Goal: Obtain resource: Download file/media

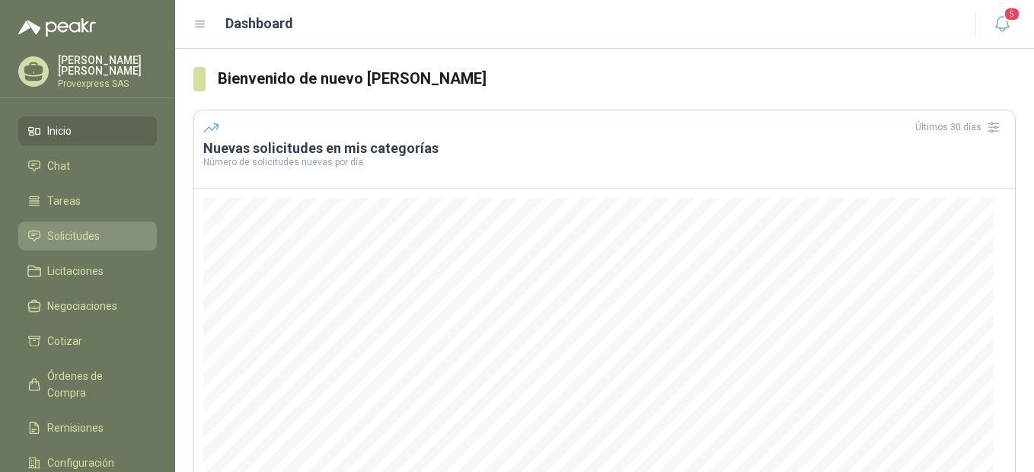
click at [64, 228] on span "Solicitudes" at bounding box center [73, 236] width 53 height 17
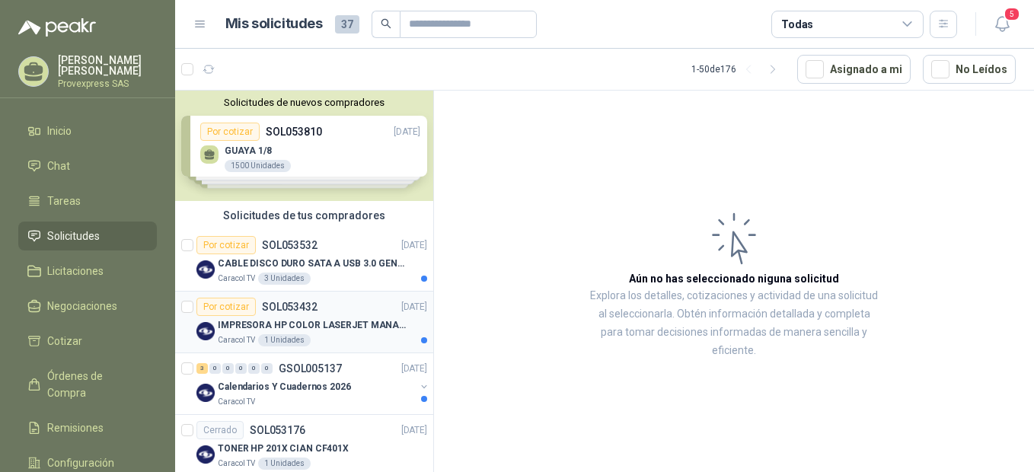
click at [221, 306] on div "Por cotizar" at bounding box center [225, 307] width 59 height 18
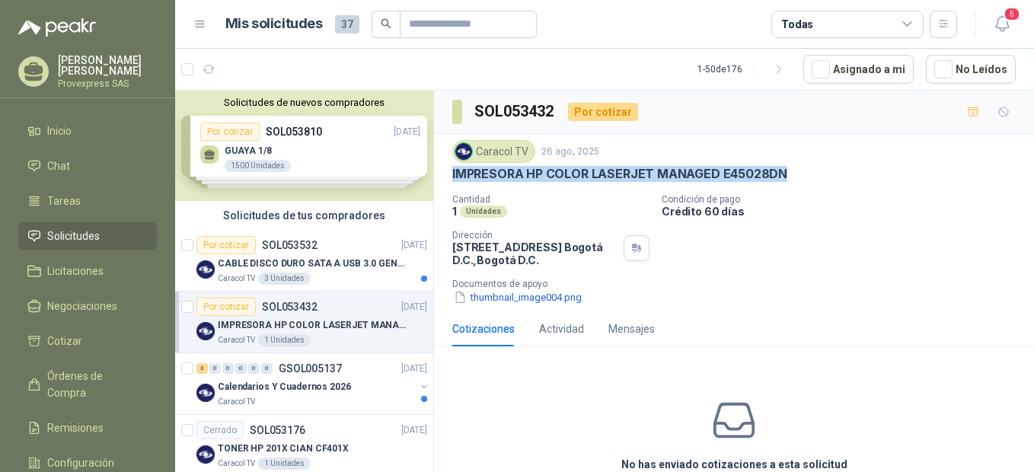
drag, startPoint x: 814, startPoint y: 174, endPoint x: 449, endPoint y: 169, distance: 365.4
click at [449, 169] on div "Caracol TV 26 ago, 2025 IMPRESORA HP COLOR LASERJET MANAGED E45028DN Cantidad 1…" at bounding box center [734, 222] width 600 height 177
drag, startPoint x: 449, startPoint y: 169, endPoint x: 495, endPoint y: 174, distance: 45.9
copy p "IMPRESORA HP COLOR LASERJET MANAGED E45028DN"
click at [228, 242] on div "Por cotizar" at bounding box center [225, 245] width 59 height 18
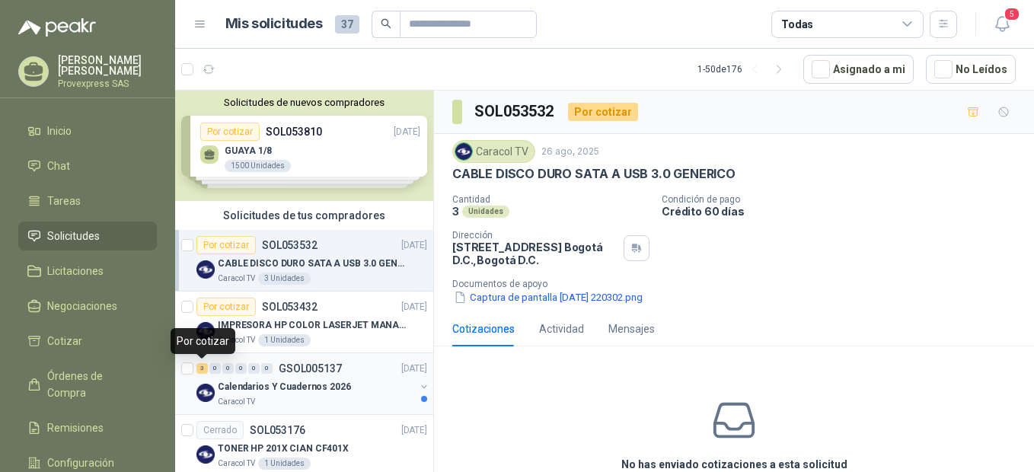
click at [203, 371] on div "3" at bounding box center [201, 368] width 11 height 11
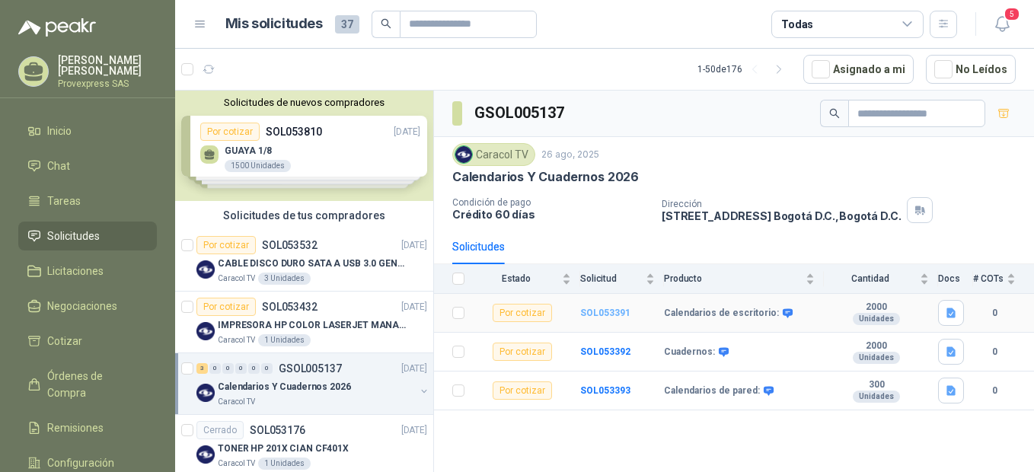
click at [589, 307] on b "SOL053391" at bounding box center [605, 312] width 50 height 11
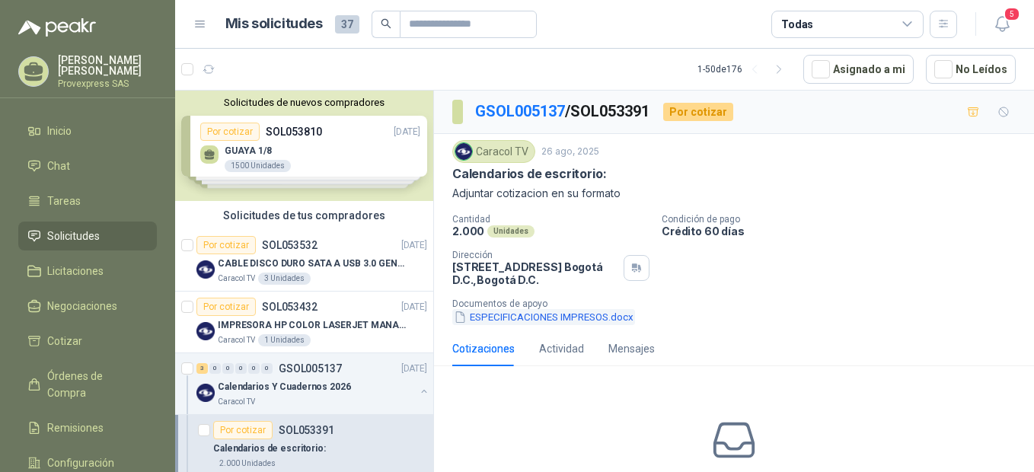
click at [540, 317] on button "ESPECIFICACIONES IMPRESOS.docx" at bounding box center [543, 317] width 183 height 16
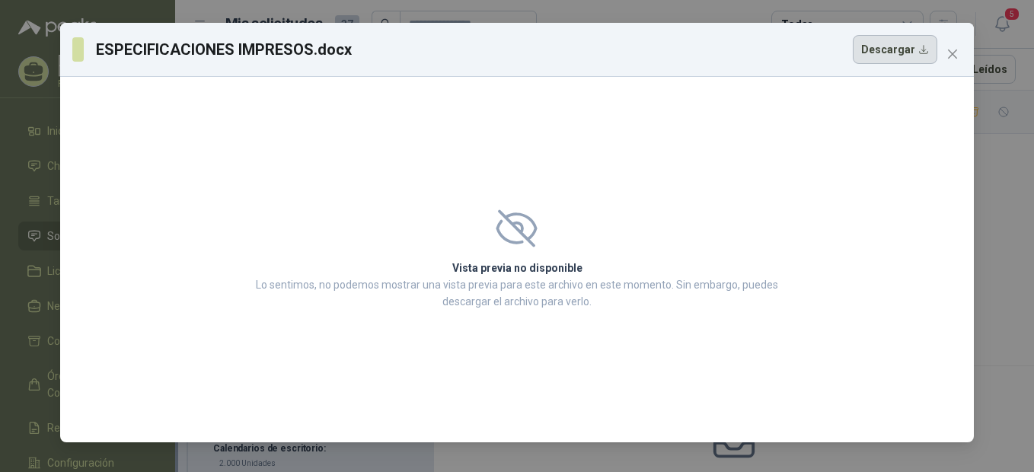
click at [903, 46] on button "Descargar" at bounding box center [894, 49] width 84 height 29
click at [537, 115] on div "Vista previa no disponible Lo sentimos, no podemos mostrar una vista previa par…" at bounding box center [516, 259] width 913 height 365
click at [951, 45] on button "Close" at bounding box center [952, 54] width 24 height 24
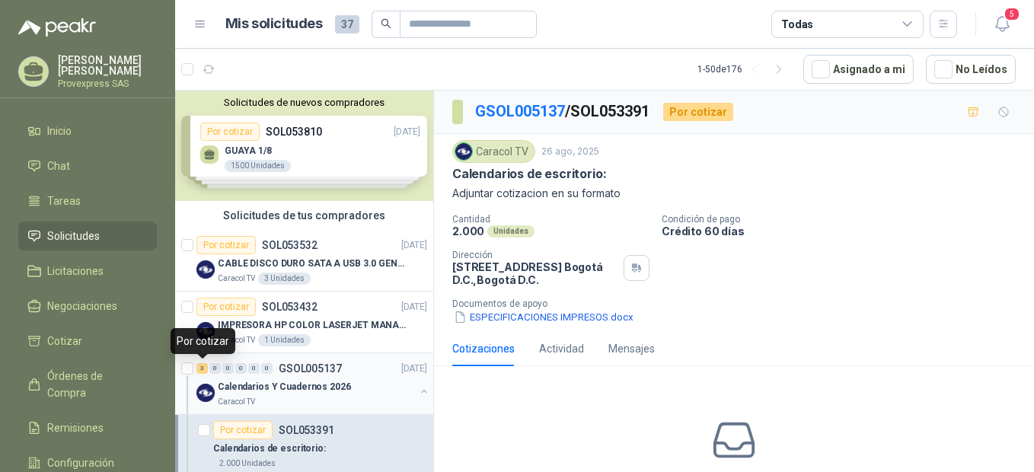
click at [201, 370] on div "3" at bounding box center [201, 368] width 11 height 11
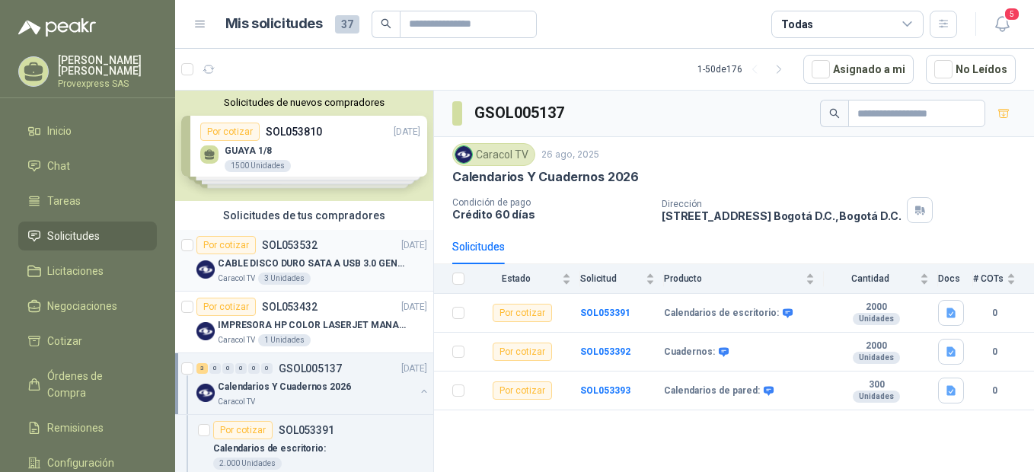
click at [220, 247] on div "Por cotizar" at bounding box center [225, 245] width 59 height 18
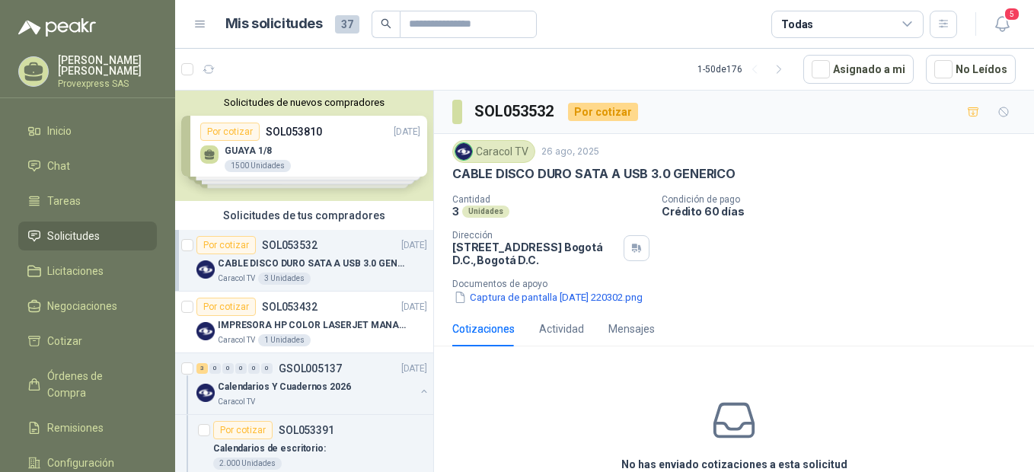
scroll to position [339, 0]
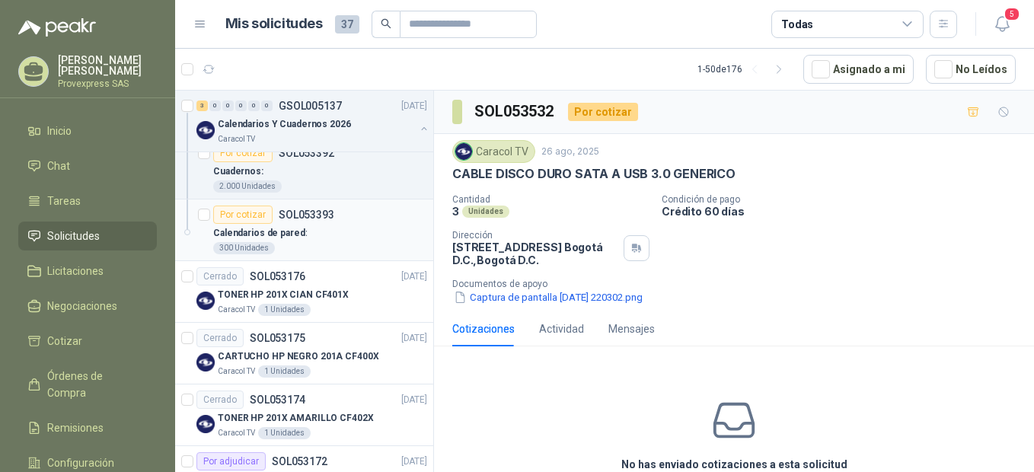
click at [247, 217] on div "Por cotizar" at bounding box center [242, 215] width 59 height 18
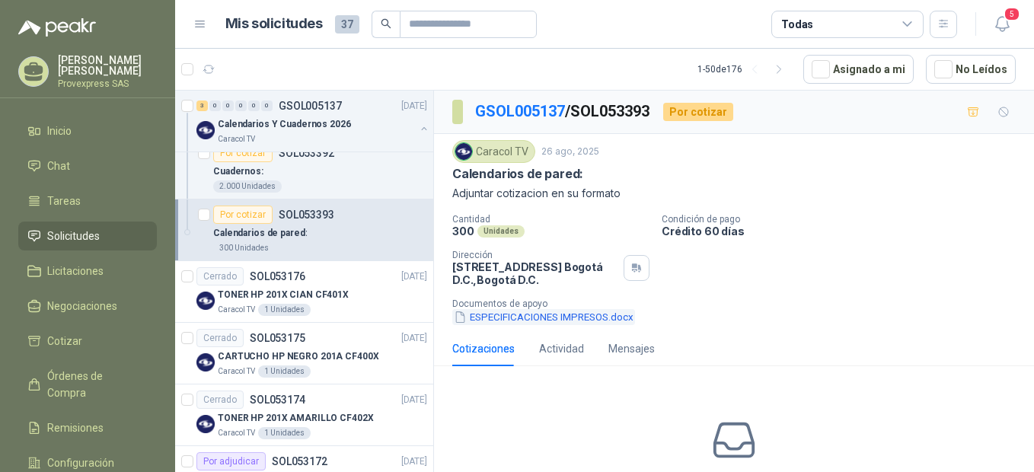
click at [490, 319] on button "ESPECIFICACIONES IMPRESOS.docx" at bounding box center [543, 317] width 183 height 16
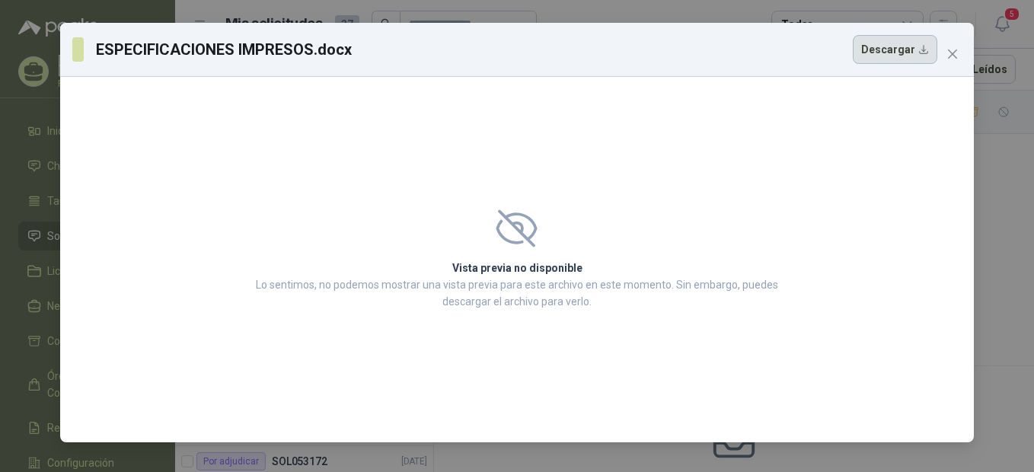
click at [892, 53] on button "Descargar" at bounding box center [894, 49] width 84 height 29
click at [951, 53] on icon "close" at bounding box center [952, 53] width 9 height 9
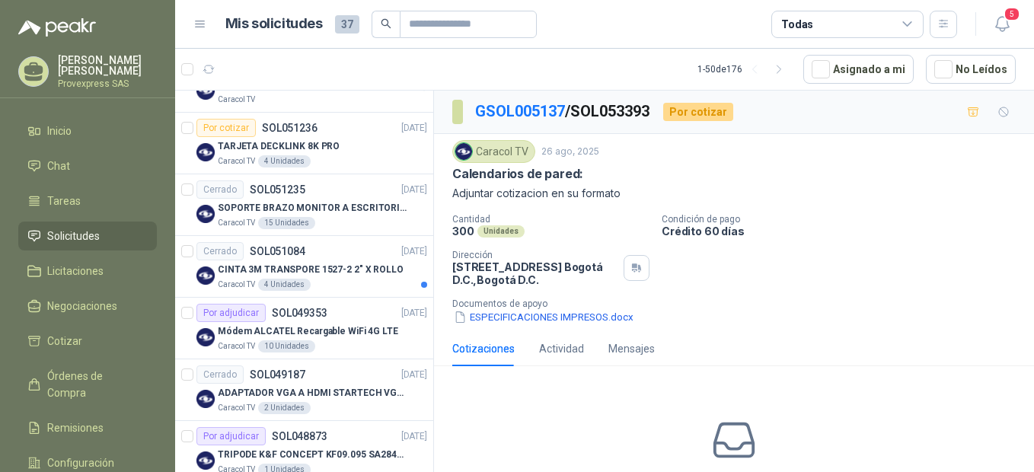
scroll to position [3041, 0]
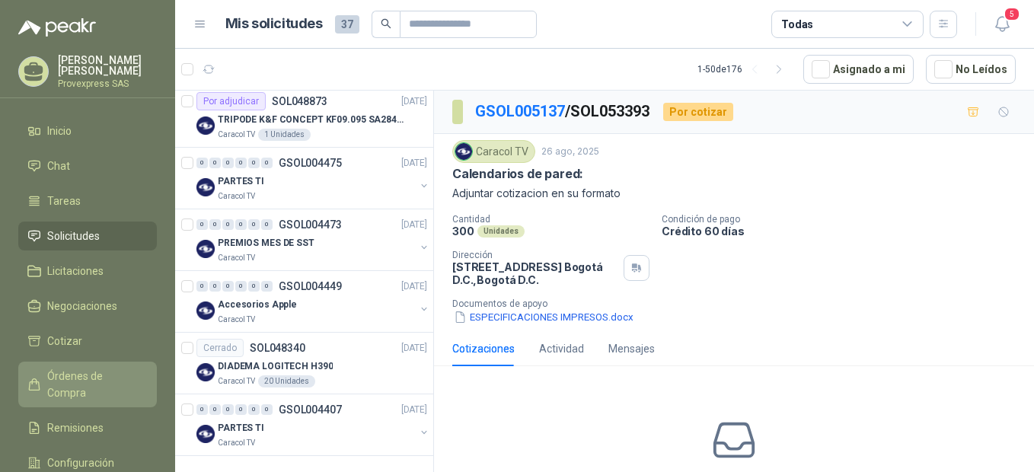
click at [83, 364] on link "Órdenes de Compra" at bounding box center [87, 385] width 139 height 46
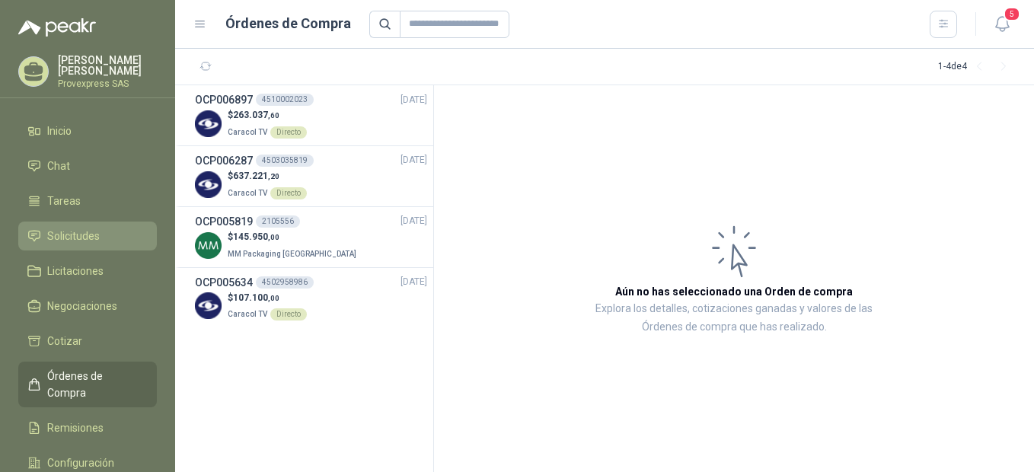
click at [81, 229] on span "Solicitudes" at bounding box center [73, 236] width 53 height 17
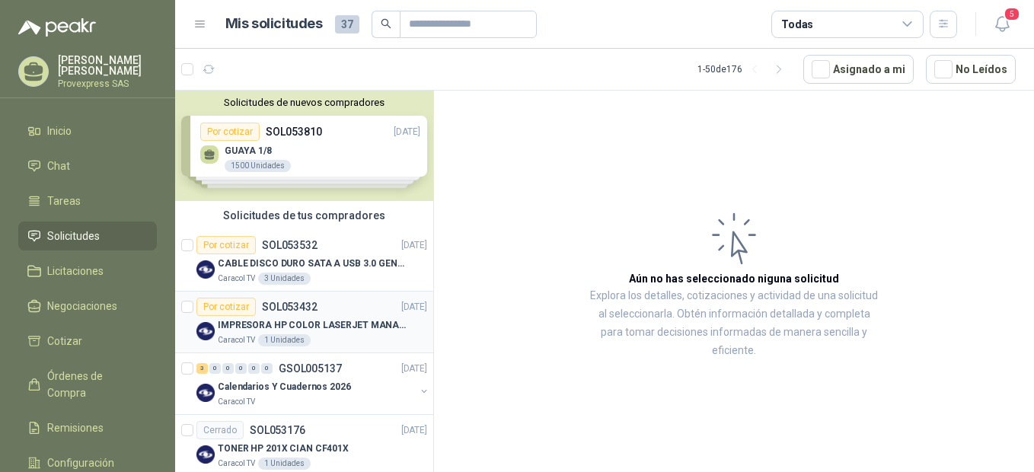
click at [231, 308] on div "Por cotizar" at bounding box center [225, 307] width 59 height 18
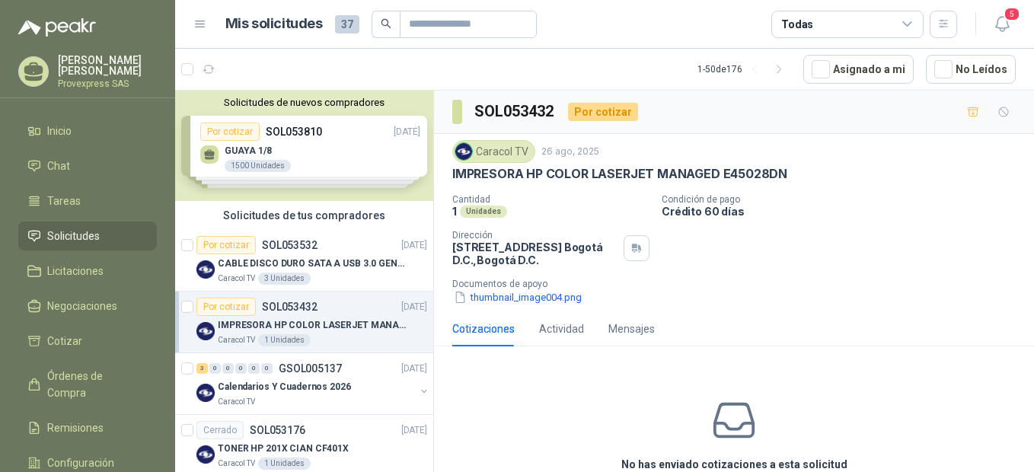
scroll to position [339, 0]
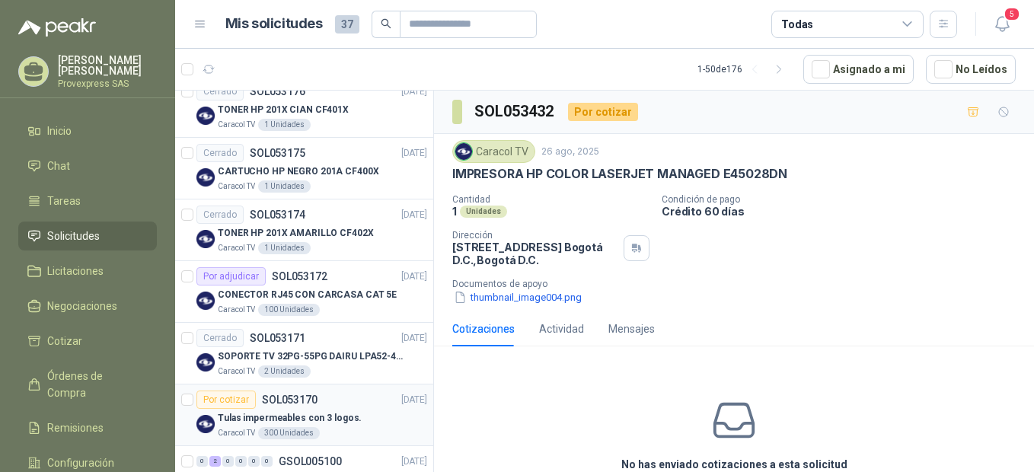
click at [213, 400] on div "Por cotizar" at bounding box center [225, 399] width 59 height 18
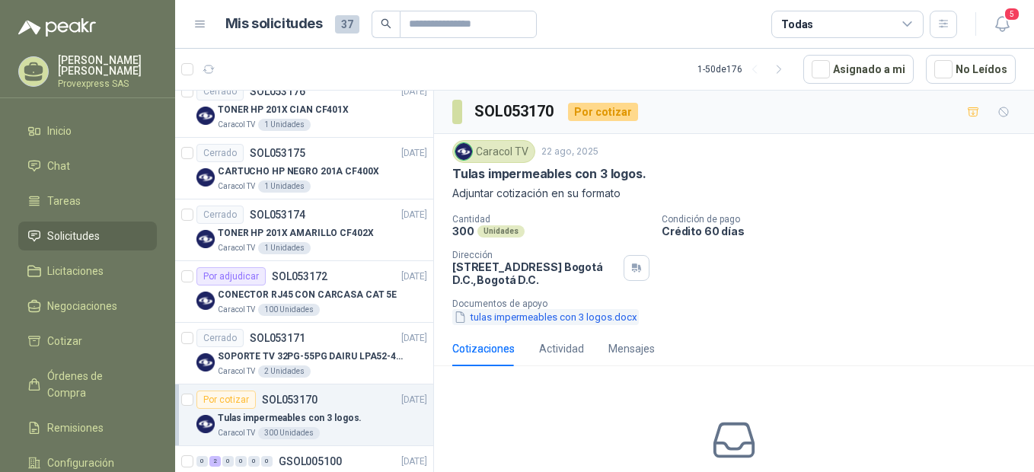
click at [495, 319] on button "tulas impermeables con 3 logos.docx" at bounding box center [545, 317] width 186 height 16
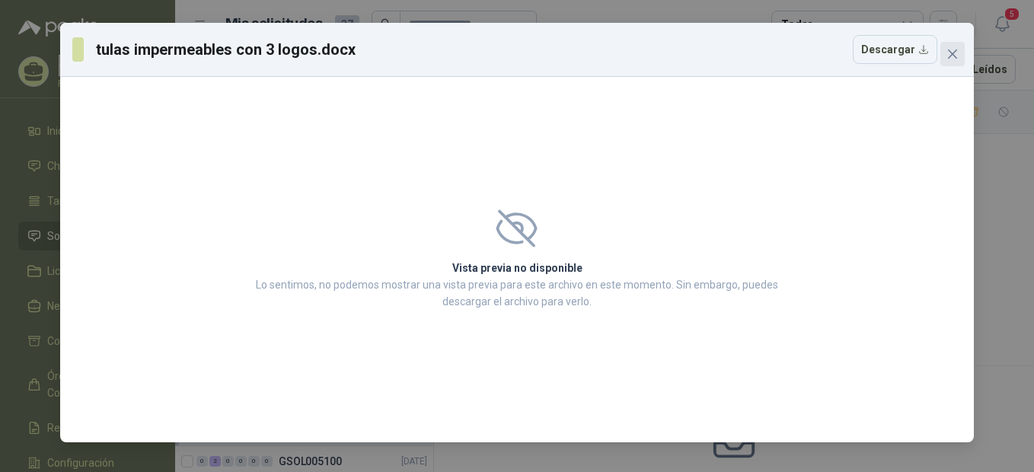
click at [945, 54] on span "Close" at bounding box center [952, 54] width 24 height 12
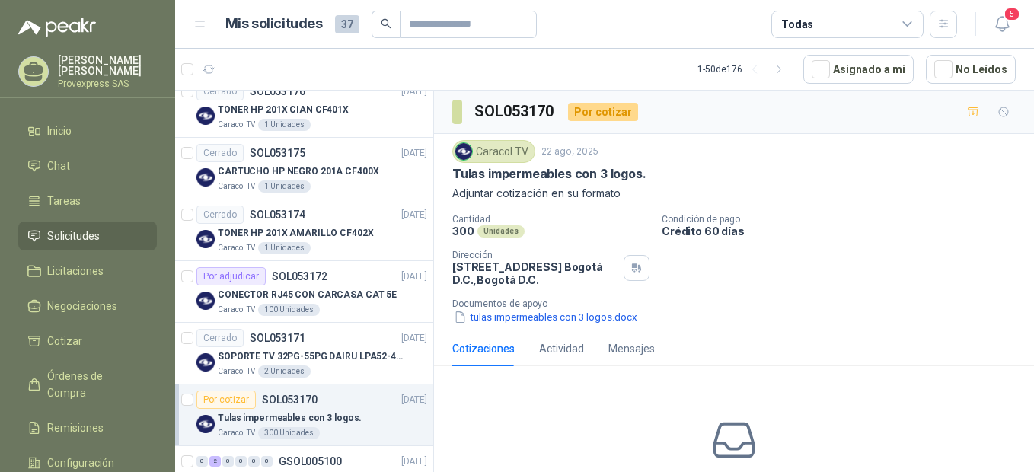
click at [68, 229] on span "Solicitudes" at bounding box center [73, 236] width 53 height 17
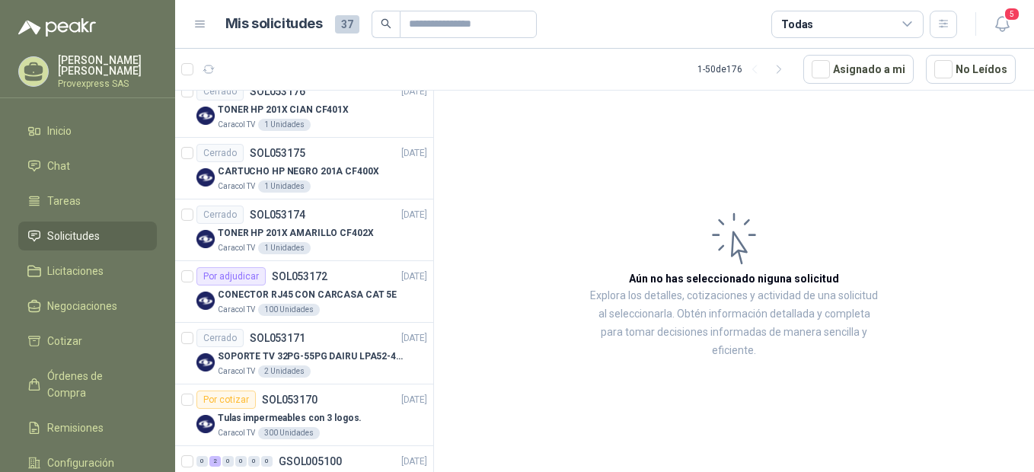
click at [1029, 76] on article "1 - 50 de 176 Asignado a mi No Leídos" at bounding box center [604, 69] width 859 height 41
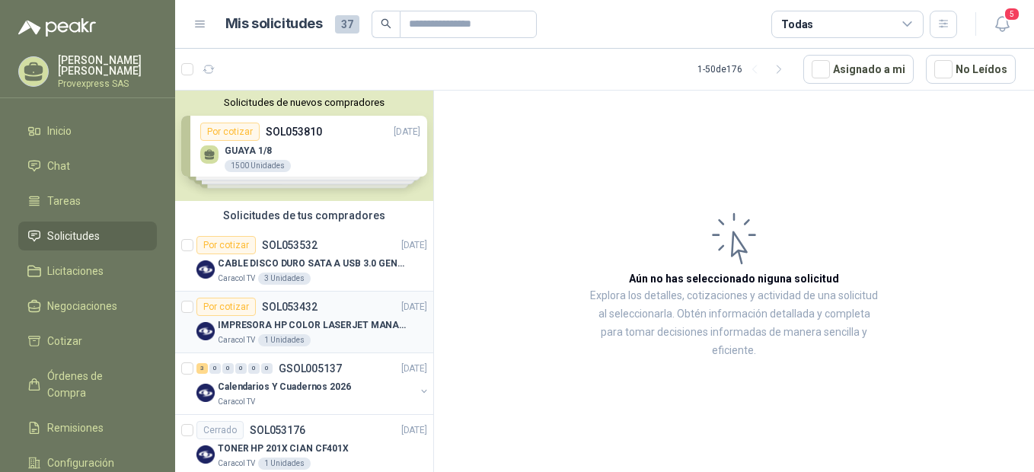
click at [221, 304] on div "Por cotizar" at bounding box center [225, 307] width 59 height 18
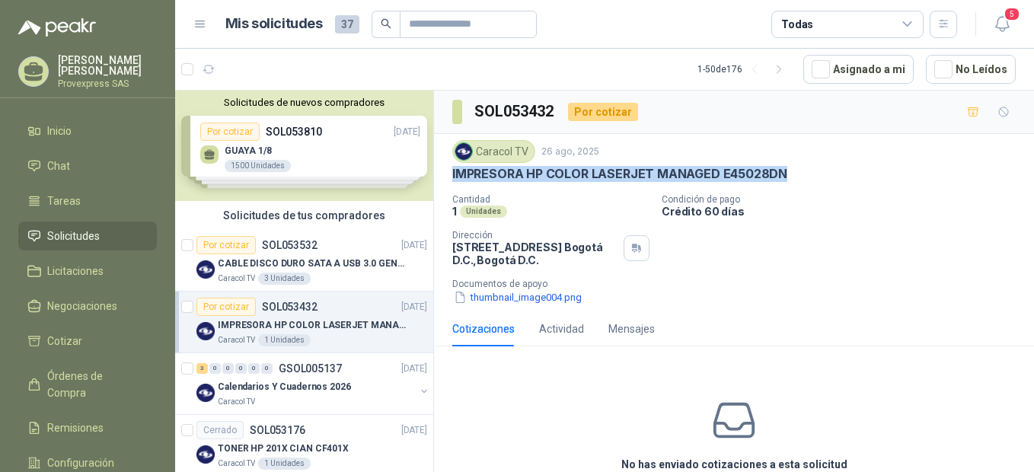
drag, startPoint x: 799, startPoint y: 170, endPoint x: 441, endPoint y: 179, distance: 357.8
click at [441, 179] on div "Caracol TV 26 ago, 2025 IMPRESORA HP COLOR LASERJET MANAGED E45028DN Cantidad 1…" at bounding box center [734, 222] width 600 height 177
copy p "IMPRESORA HP COLOR LASERJET MANAGED E45028DN"
